Goal: Information Seeking & Learning: Learn about a topic

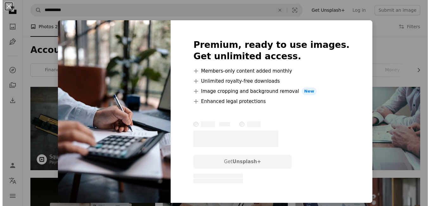
scroll to position [304, 0]
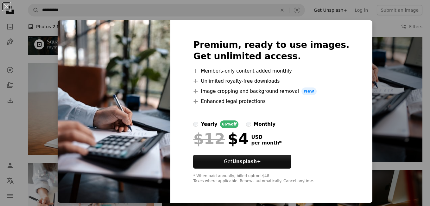
click at [389, 87] on div "An X shape Premium, ready to use images. Get unlimited access. A plus sign Memb…" at bounding box center [215, 103] width 430 height 206
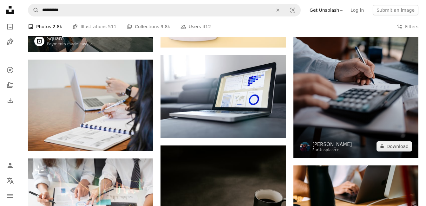
click at [370, 81] on img at bounding box center [355, 64] width 125 height 188
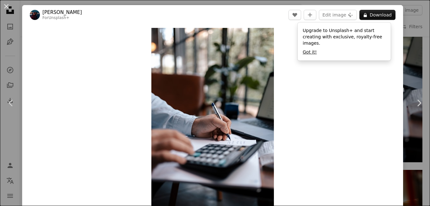
click at [310, 49] on button "Got it!" at bounding box center [310, 52] width 14 height 6
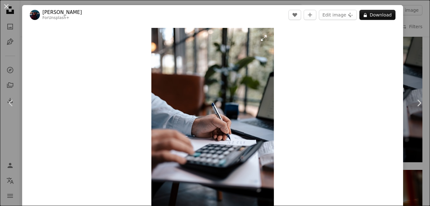
click at [239, 71] on img "Zoom in on this image" at bounding box center [212, 120] width 123 height 184
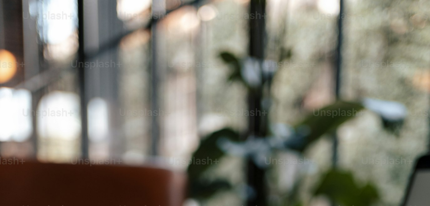
scroll to position [214, 0]
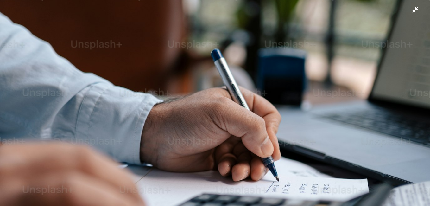
click at [283, 41] on img "Zoom out on this image" at bounding box center [215, 109] width 431 height 647
click at [283, 41] on div "Zoom in Zoom out" at bounding box center [212, 120] width 381 height 190
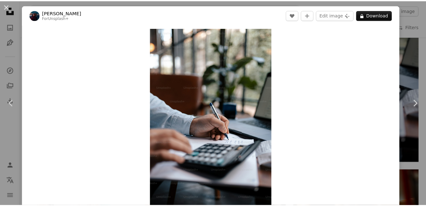
scroll to position [6, 0]
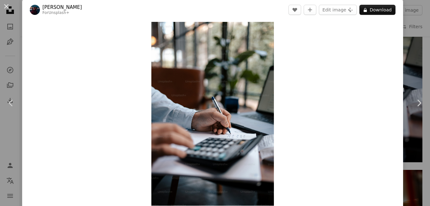
click at [379, 72] on div "Zoom in" at bounding box center [212, 114] width 381 height 190
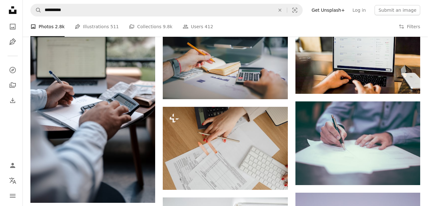
scroll to position [632, 0]
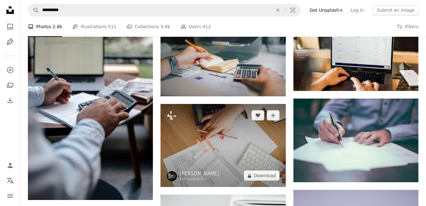
click at [252, 137] on img at bounding box center [222, 145] width 125 height 83
click at [255, 138] on img at bounding box center [222, 145] width 125 height 83
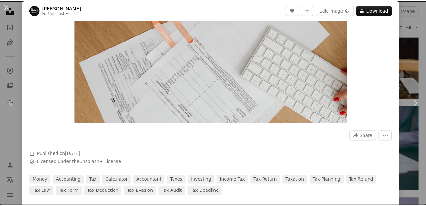
scroll to position [101, 0]
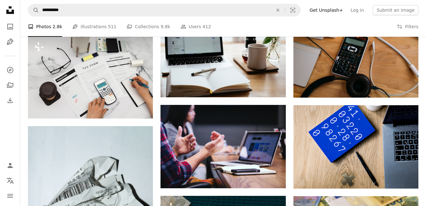
scroll to position [1175, 0]
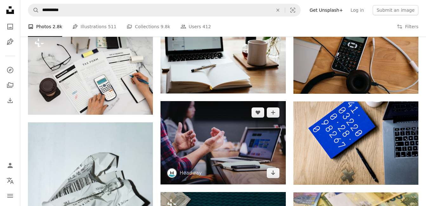
click at [242, 131] on img at bounding box center [222, 142] width 125 height 83
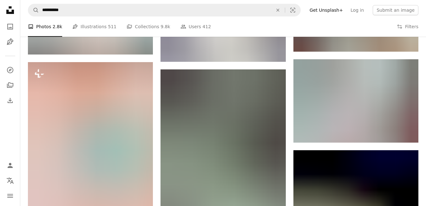
scroll to position [1593, 0]
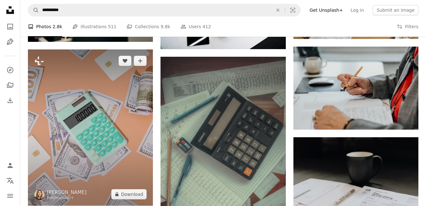
click at [97, 115] on img at bounding box center [90, 127] width 125 height 156
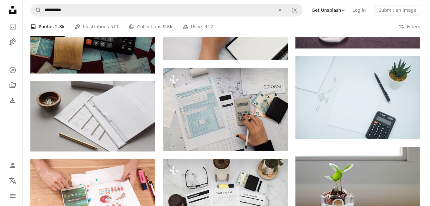
scroll to position [2493, 0]
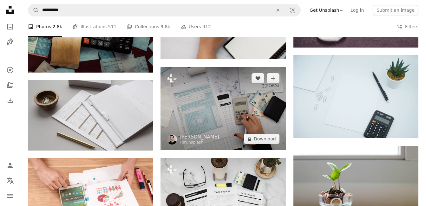
click at [180, 97] on img at bounding box center [222, 108] width 125 height 83
